Goal: Task Accomplishment & Management: Manage account settings

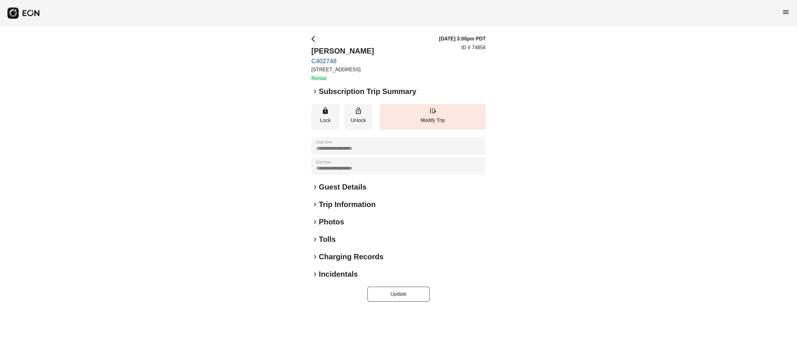
click at [480, 49] on p "ID # 74854" at bounding box center [473, 47] width 24 height 7
click at [481, 49] on p "ID # 74854" at bounding box center [473, 47] width 24 height 7
copy p "74854"
click at [477, 51] on p "ID # 74854" at bounding box center [473, 47] width 24 height 7
click at [478, 51] on p "ID # 74854" at bounding box center [473, 47] width 24 height 7
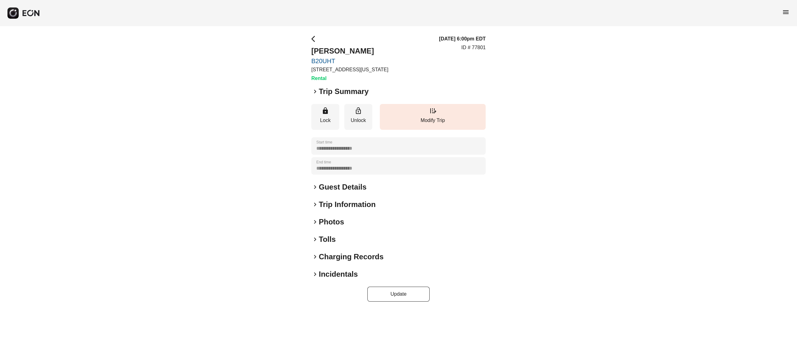
click at [324, 223] on h2 "Photos" at bounding box center [331, 222] width 25 height 10
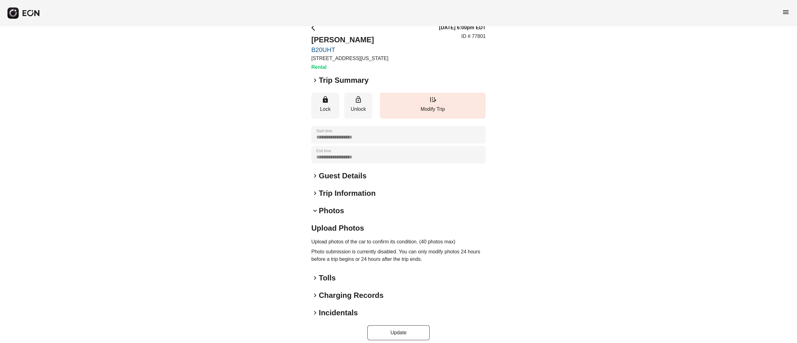
scroll to position [17, 0]
